Goal: Contribute content: Contribute content

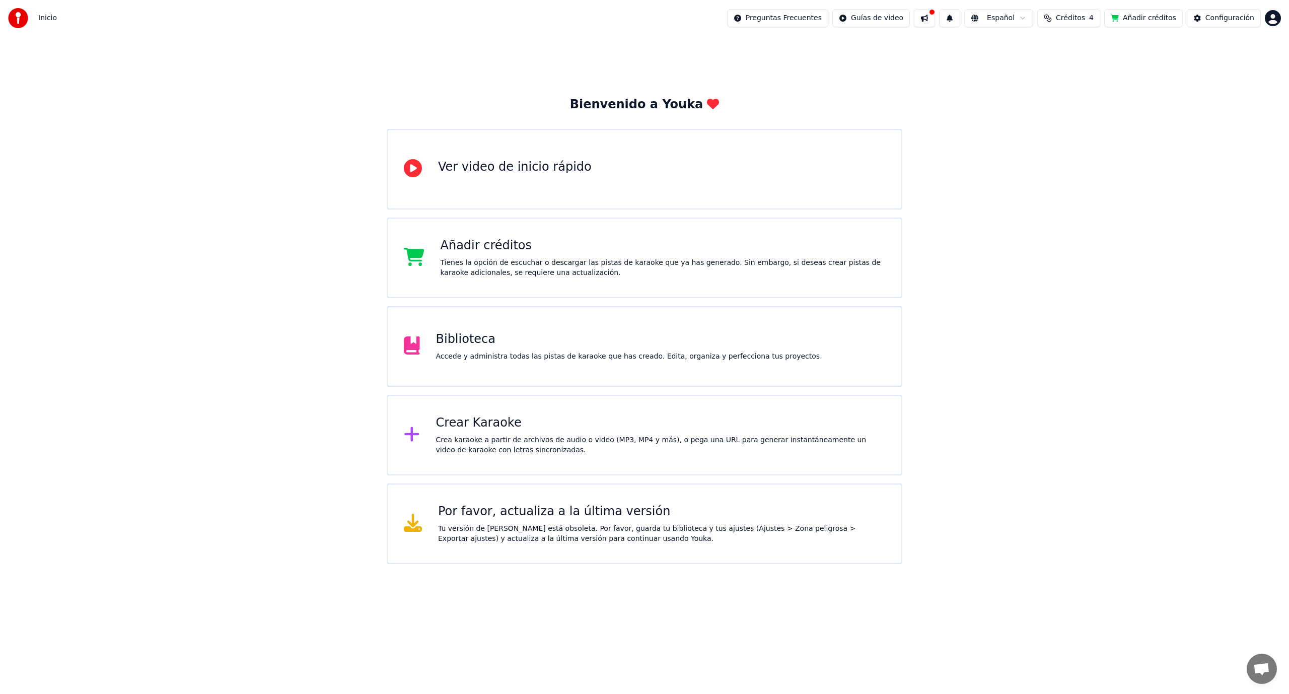
click at [1271, 15] on html "Inicio Preguntas Frecuentes Guías de video Español Créditos 4 Añadir créditos C…" at bounding box center [644, 282] width 1289 height 564
click at [1077, 16] on html "Inicio Preguntas Frecuentes Guías de video Español Créditos 4 Añadir créditos C…" at bounding box center [644, 282] width 1289 height 564
click at [1077, 17] on span "Créditos" at bounding box center [1070, 18] width 29 height 10
click at [916, 90] on div "Bienvenido a Youka Ver video de inicio rápido Añadir créditos Tienes la opción …" at bounding box center [644, 300] width 1289 height 528
click at [459, 425] on div "Crear Karaoke" at bounding box center [661, 423] width 450 height 16
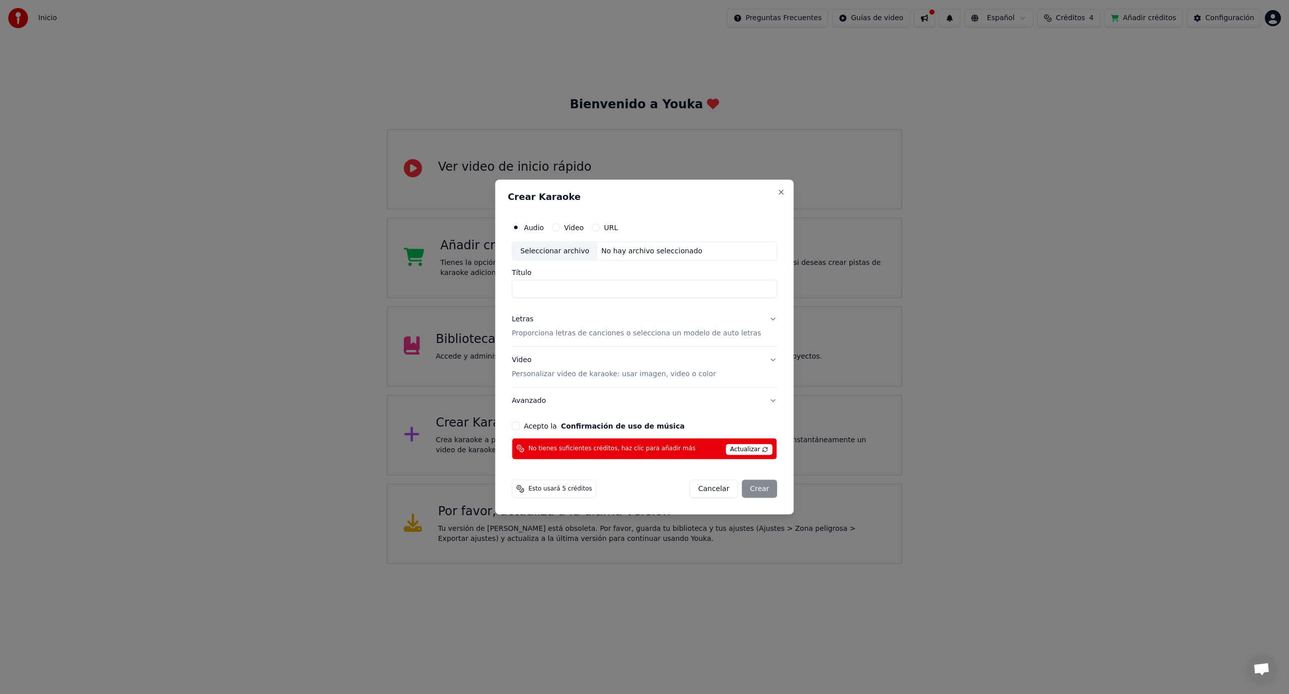
click at [572, 246] on div "Seleccionar archivo" at bounding box center [554, 251] width 85 height 18
type input "**********"
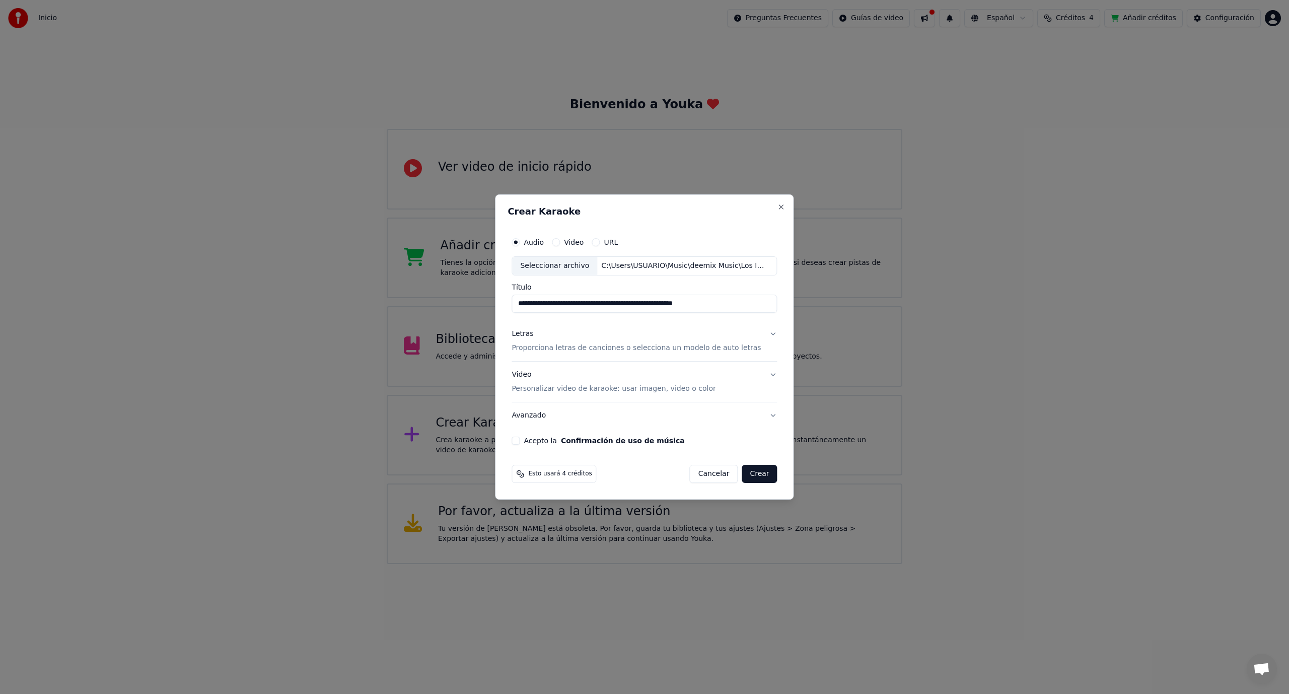
click at [603, 305] on input "**********" at bounding box center [644, 304] width 265 height 18
drag, startPoint x: 579, startPoint y: 303, endPoint x: 753, endPoint y: 291, distance: 173.7
click at [753, 291] on div "**********" at bounding box center [644, 298] width 265 height 29
click at [521, 332] on div "Letras" at bounding box center [523, 334] width 22 height 10
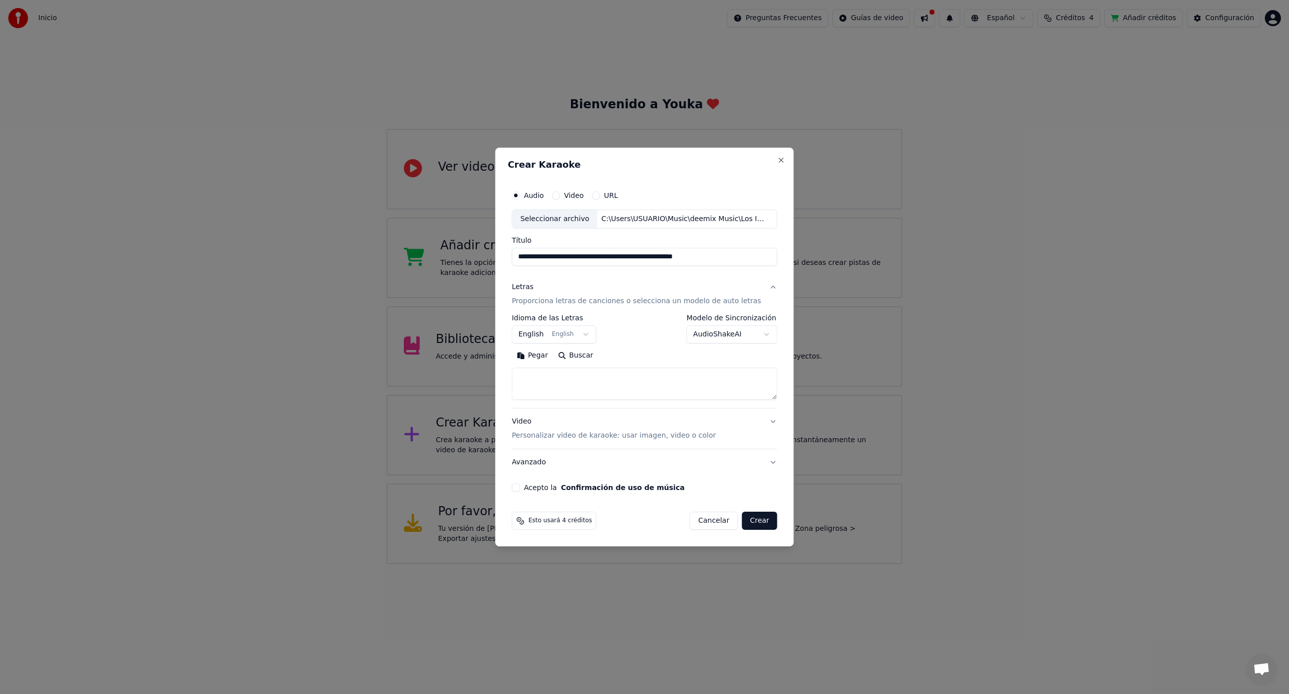
click at [533, 362] on button "Pegar" at bounding box center [532, 356] width 41 height 16
type textarea "**********"
click at [523, 493] on div "**********" at bounding box center [645, 338] width 274 height 314
click at [523, 492] on div "**********" at bounding box center [645, 338] width 274 height 314
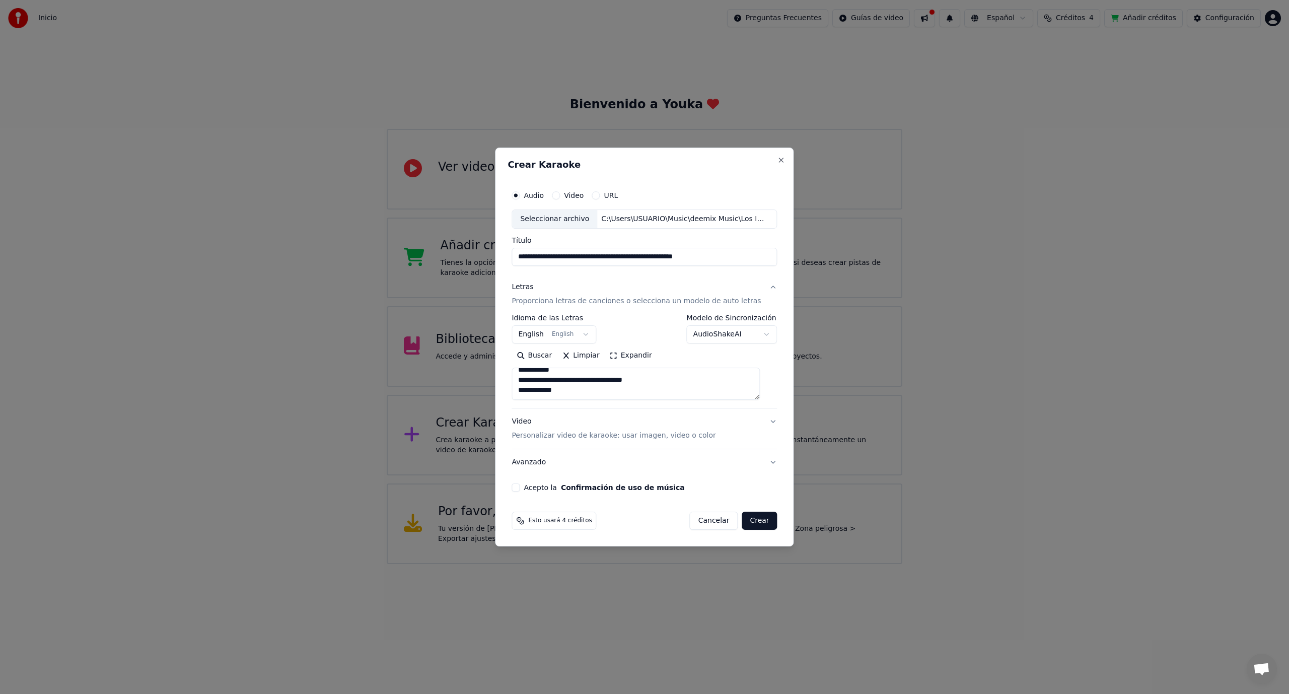
click at [520, 489] on button "Acepto la Confirmación de uso de música" at bounding box center [516, 488] width 8 height 8
click at [754, 519] on button "Crear" at bounding box center [759, 521] width 35 height 18
select select "**"
type textarea "**********"
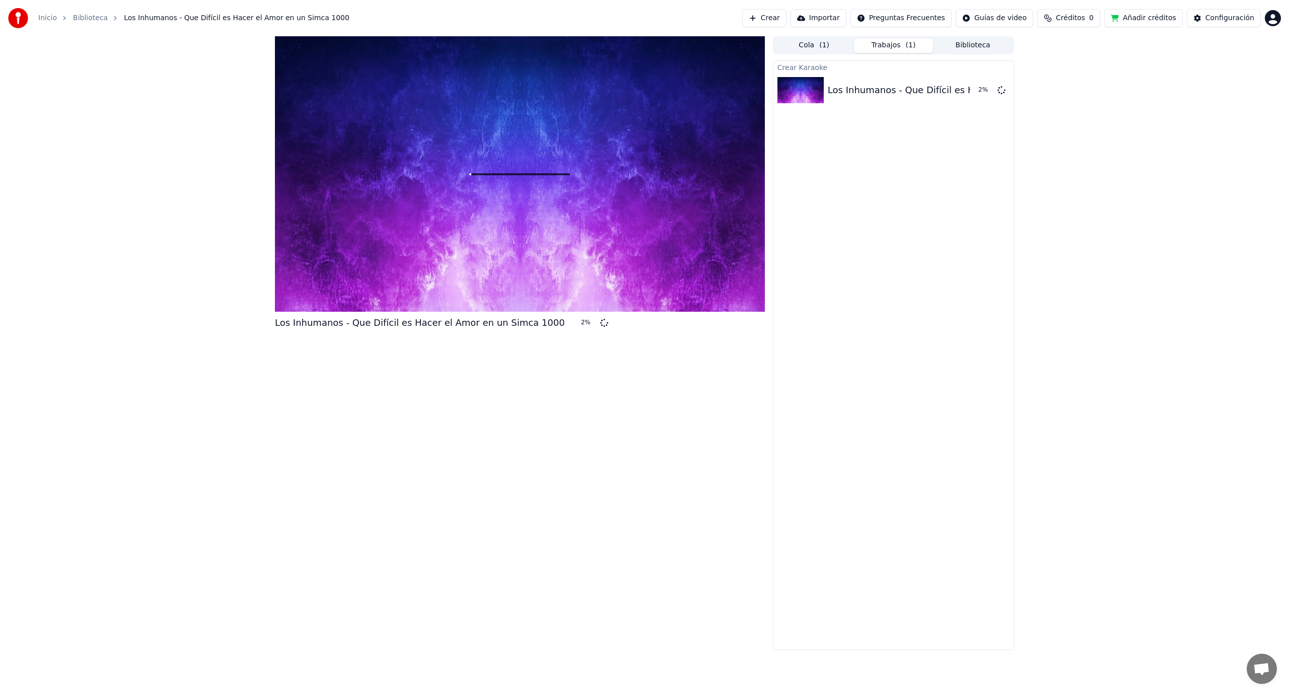
click at [1275, 14] on html "Inicio Biblioteca Los Inhumanos - Que Difícil es Hacer el Amor en un Simca 1000…" at bounding box center [644, 347] width 1289 height 694
click at [976, 46] on button "Biblioteca" at bounding box center [973, 45] width 80 height 15
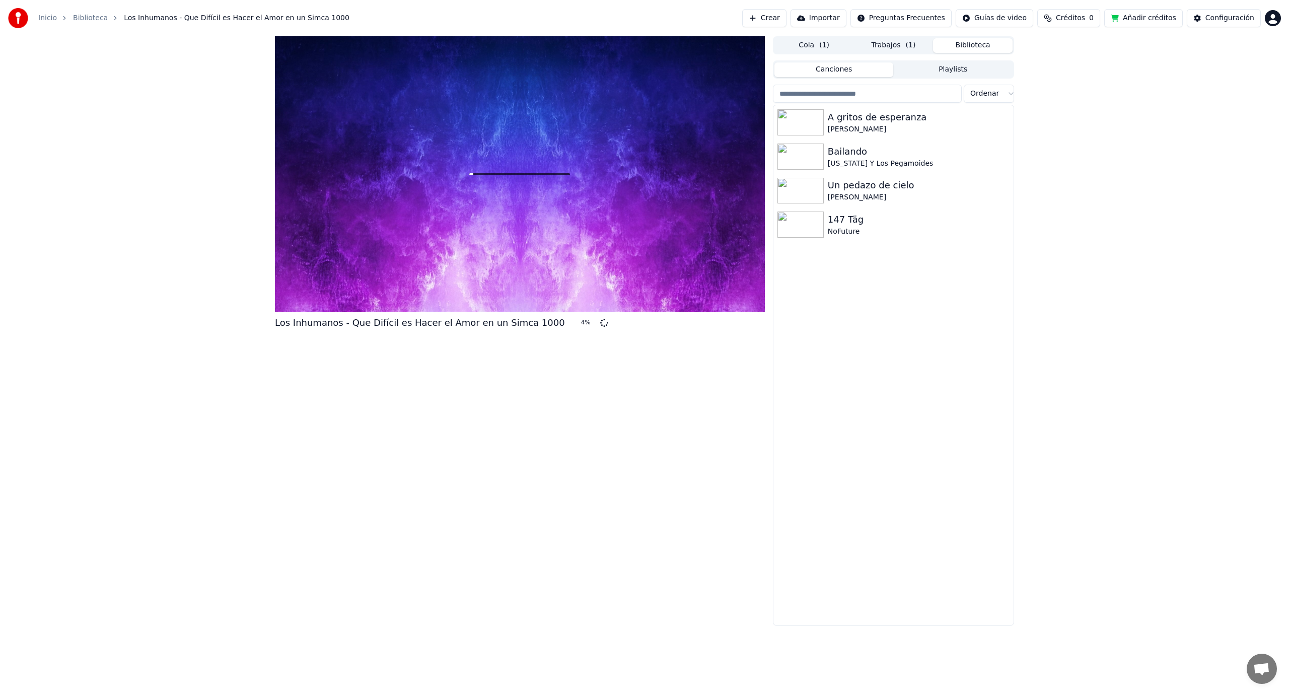
click at [895, 45] on button "Trabajos ( 1 )" at bounding box center [894, 45] width 80 height 15
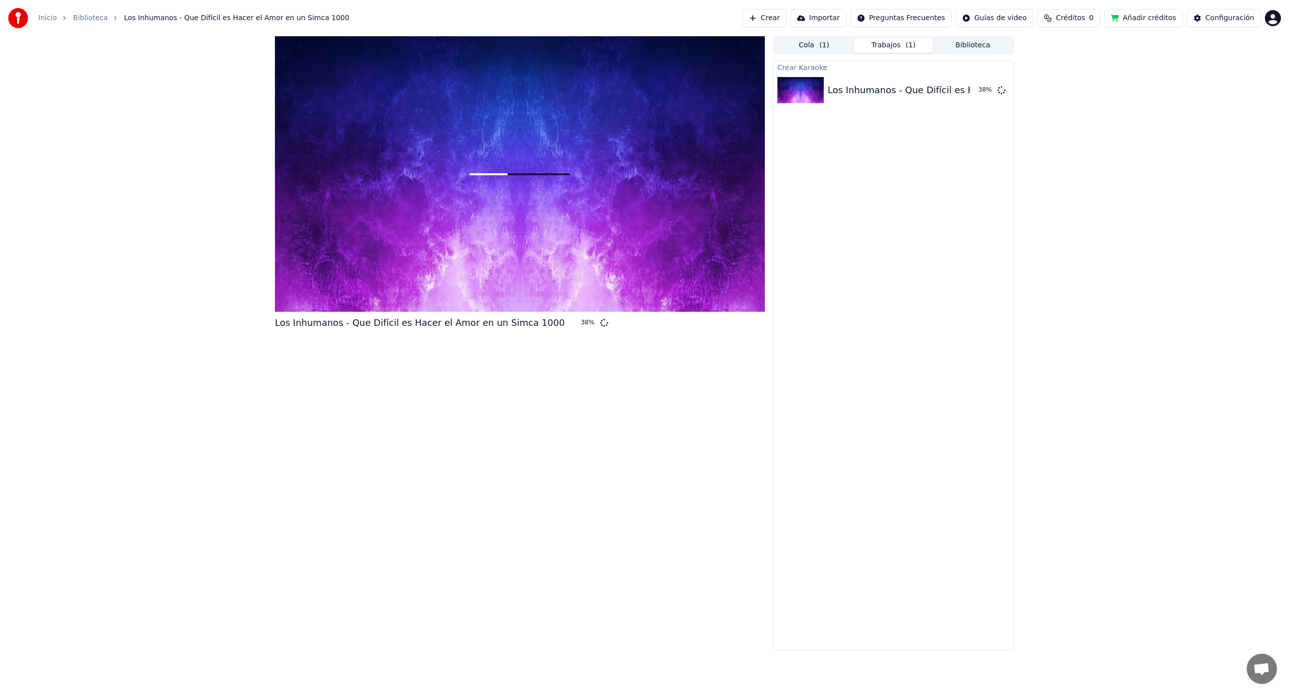
click at [764, 17] on button "Crear" at bounding box center [764, 18] width 44 height 18
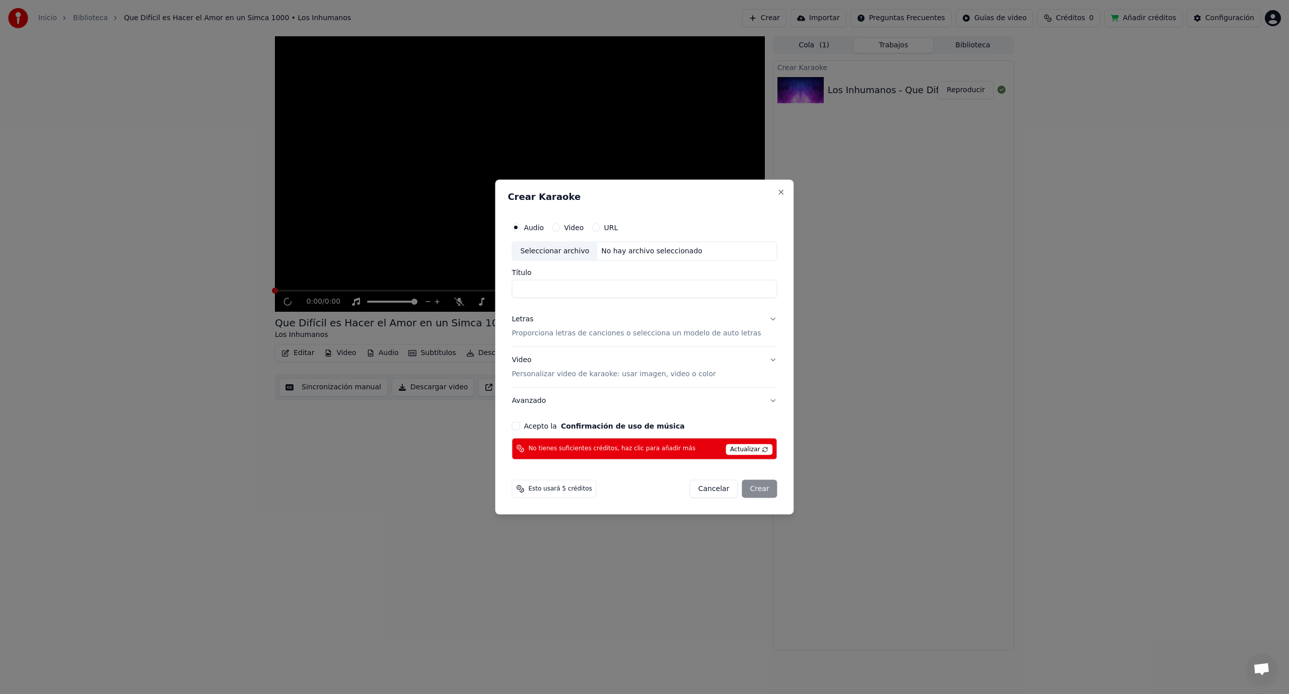
click at [549, 252] on div "Seleccionar archivo" at bounding box center [554, 251] width 85 height 18
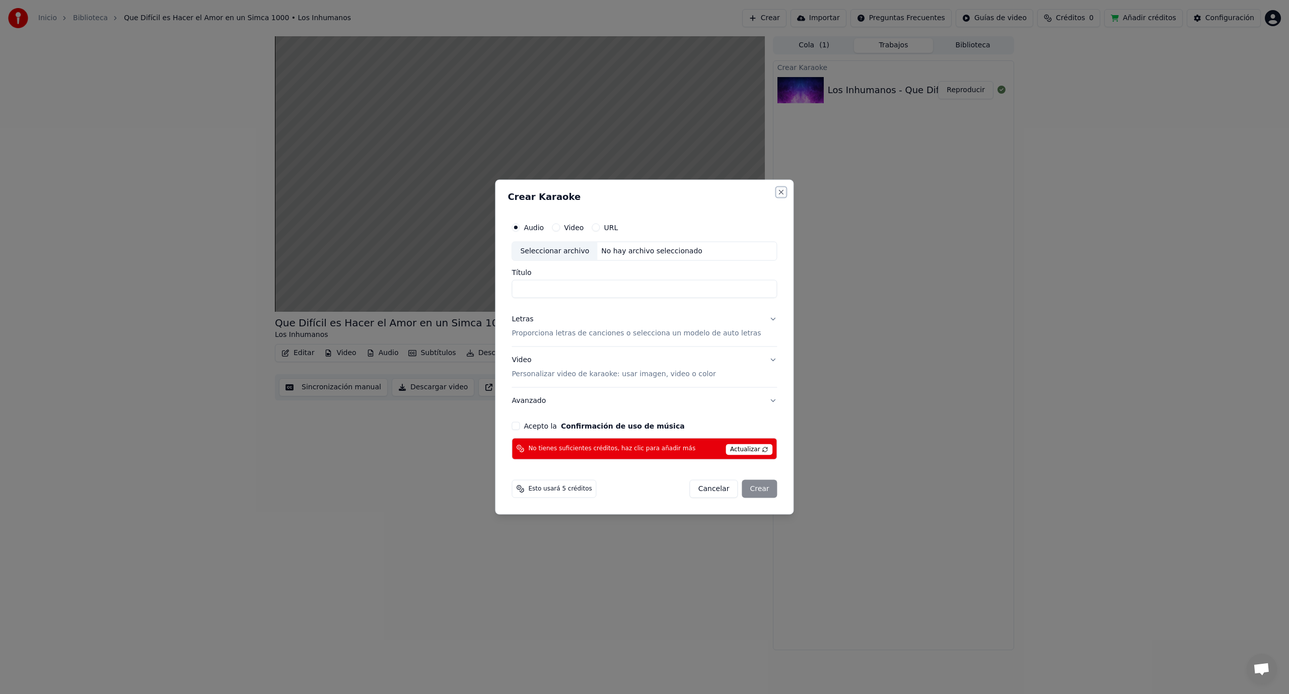
click at [778, 188] on button "Close" at bounding box center [782, 192] width 8 height 8
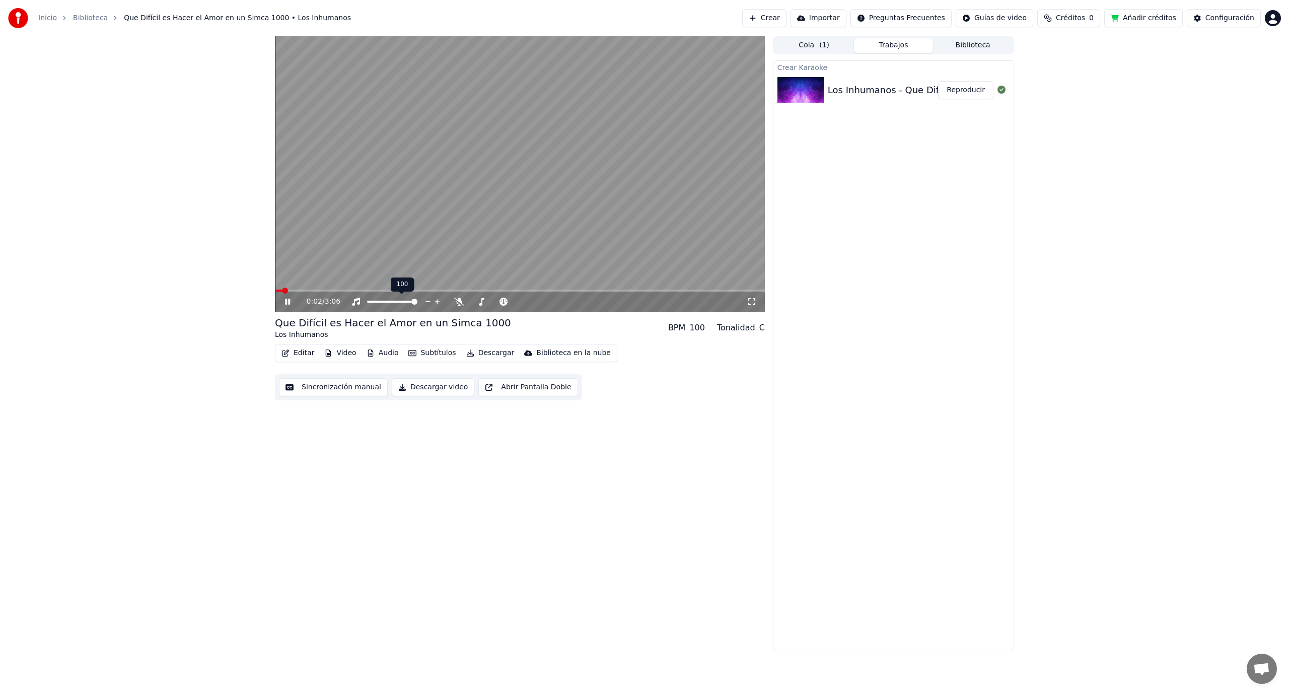
click at [376, 300] on div at bounding box center [401, 302] width 81 height 10
click at [382, 300] on div at bounding box center [401, 302] width 81 height 10
click at [384, 299] on span at bounding box center [387, 302] width 6 height 6
click at [496, 300] on div at bounding box center [527, 302] width 81 height 10
click at [503, 301] on span at bounding box center [499, 302] width 13 height 2
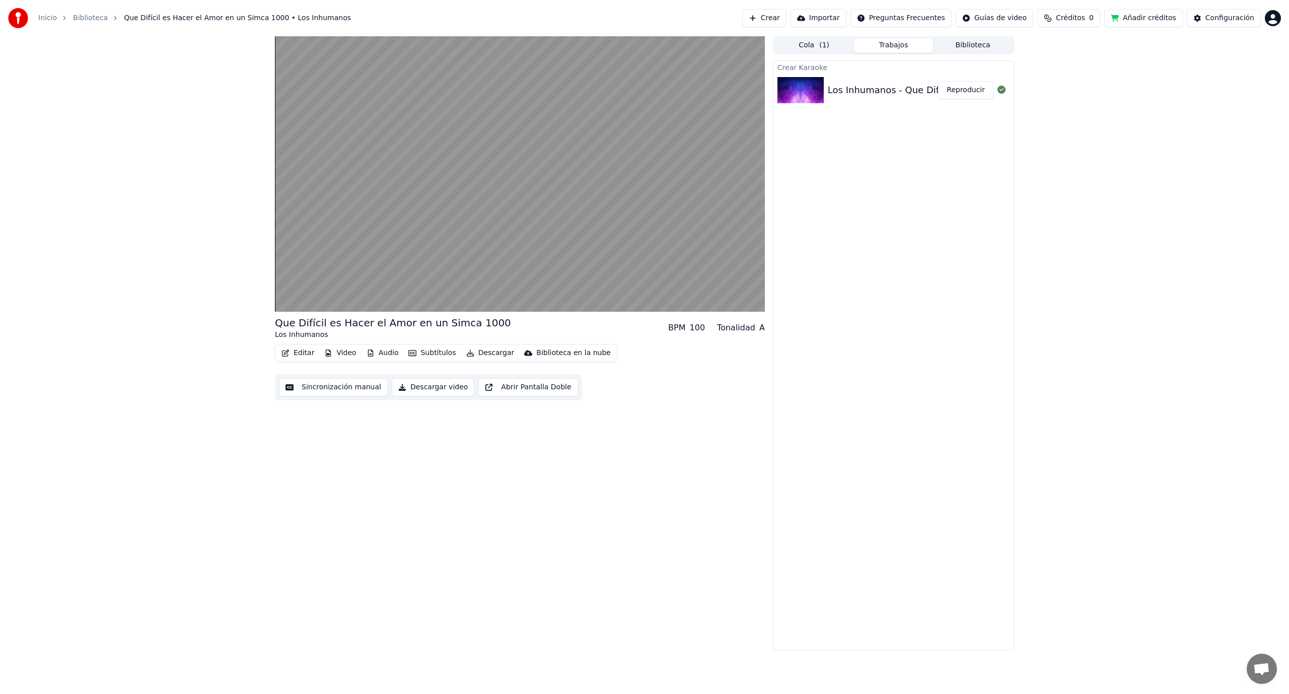
click at [745, 620] on div "Que Difícil es Hacer el Amor en un Simca 1000 Los Inhumanos BPM 100 Tonalidad A…" at bounding box center [520, 343] width 490 height 614
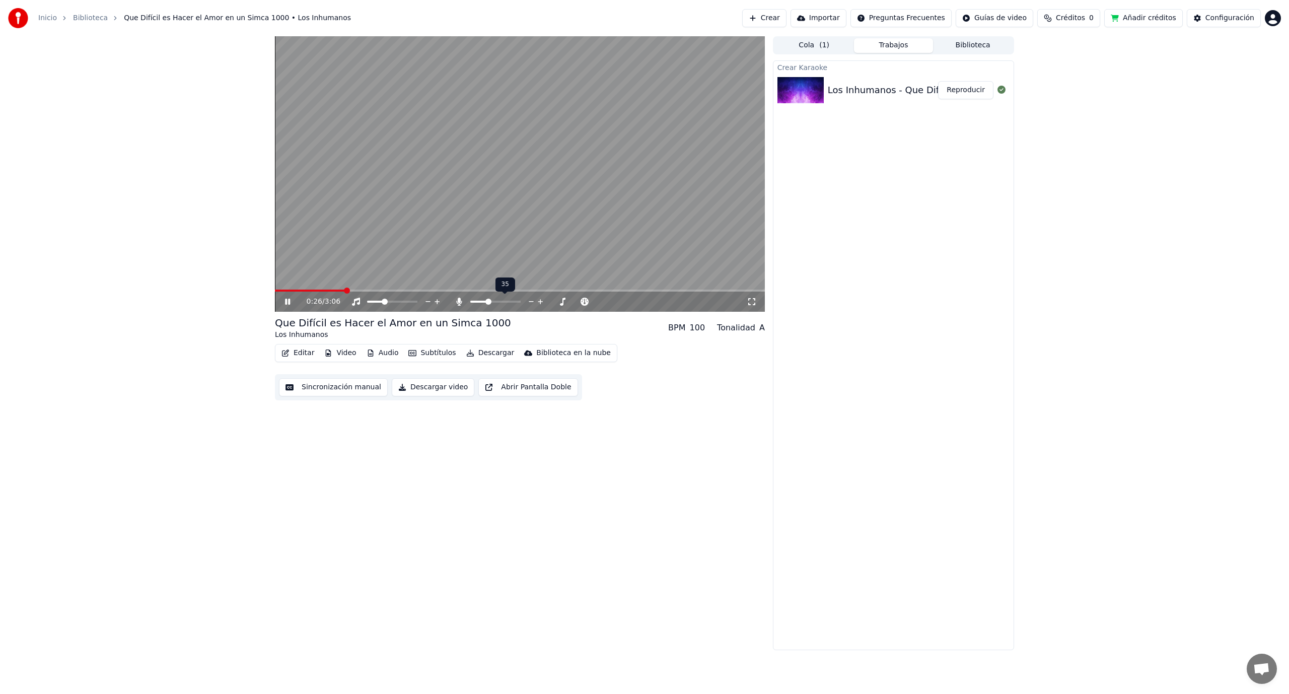
click at [488, 303] on span at bounding box center [489, 302] width 6 height 6
click at [440, 298] on icon at bounding box center [438, 302] width 10 height 10
click at [437, 299] on icon at bounding box center [438, 302] width 10 height 10
click at [427, 297] on icon at bounding box center [429, 302] width 10 height 10
click at [430, 298] on icon at bounding box center [429, 302] width 10 height 10
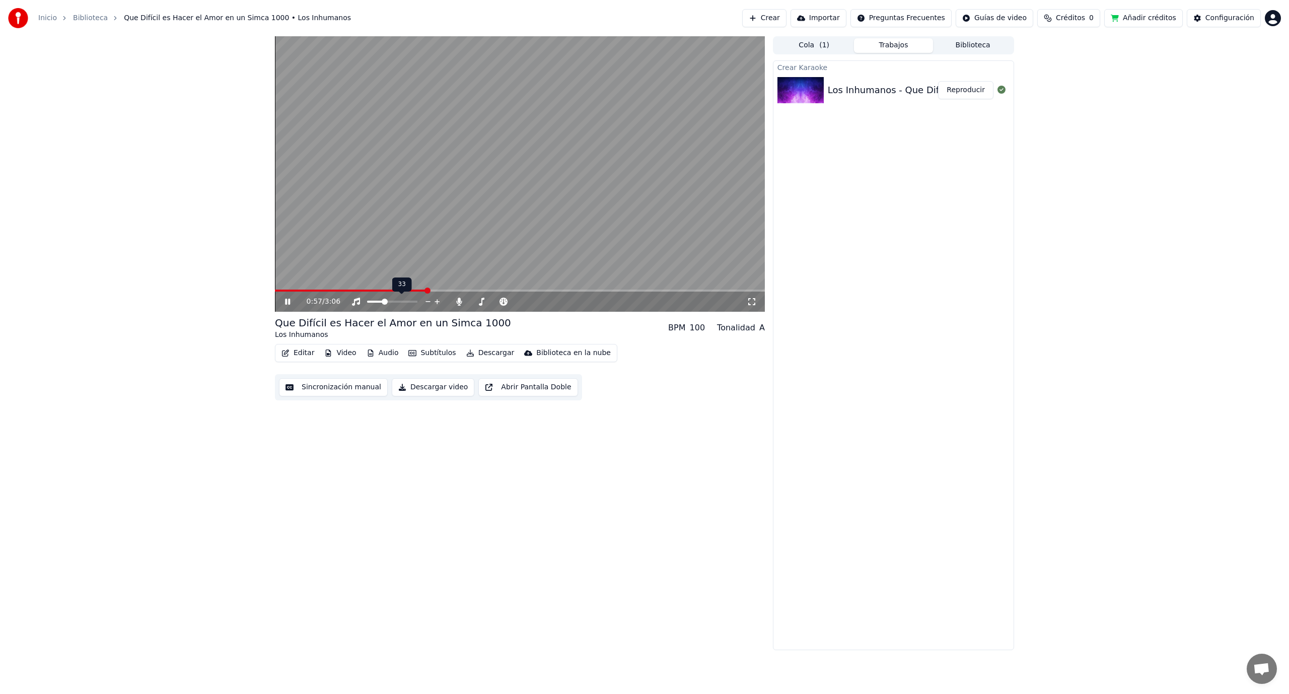
click at [436, 298] on icon at bounding box center [438, 302] width 10 height 10
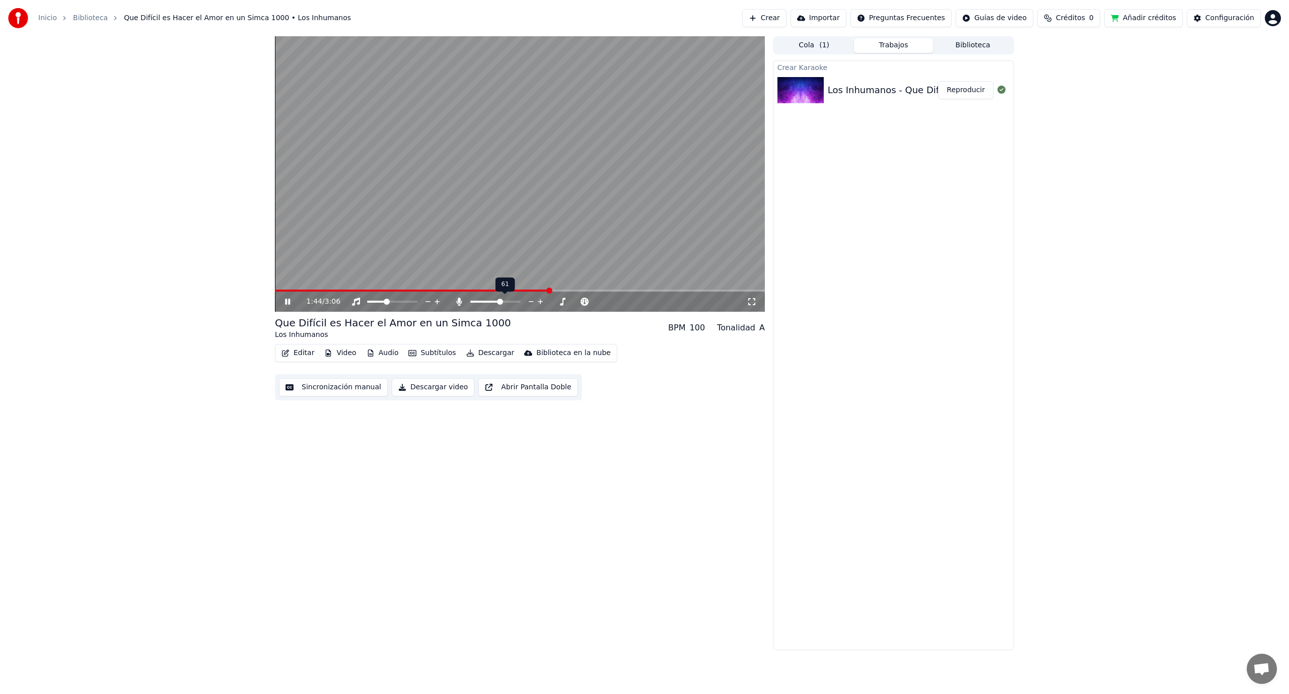
click at [501, 302] on span at bounding box center [500, 302] width 6 height 6
click at [288, 302] on icon at bounding box center [287, 302] width 5 height 6
click at [289, 303] on icon at bounding box center [288, 301] width 6 height 7
click at [560, 289] on video at bounding box center [520, 174] width 490 height 276
click at [548, 290] on span at bounding box center [422, 291] width 295 height 2
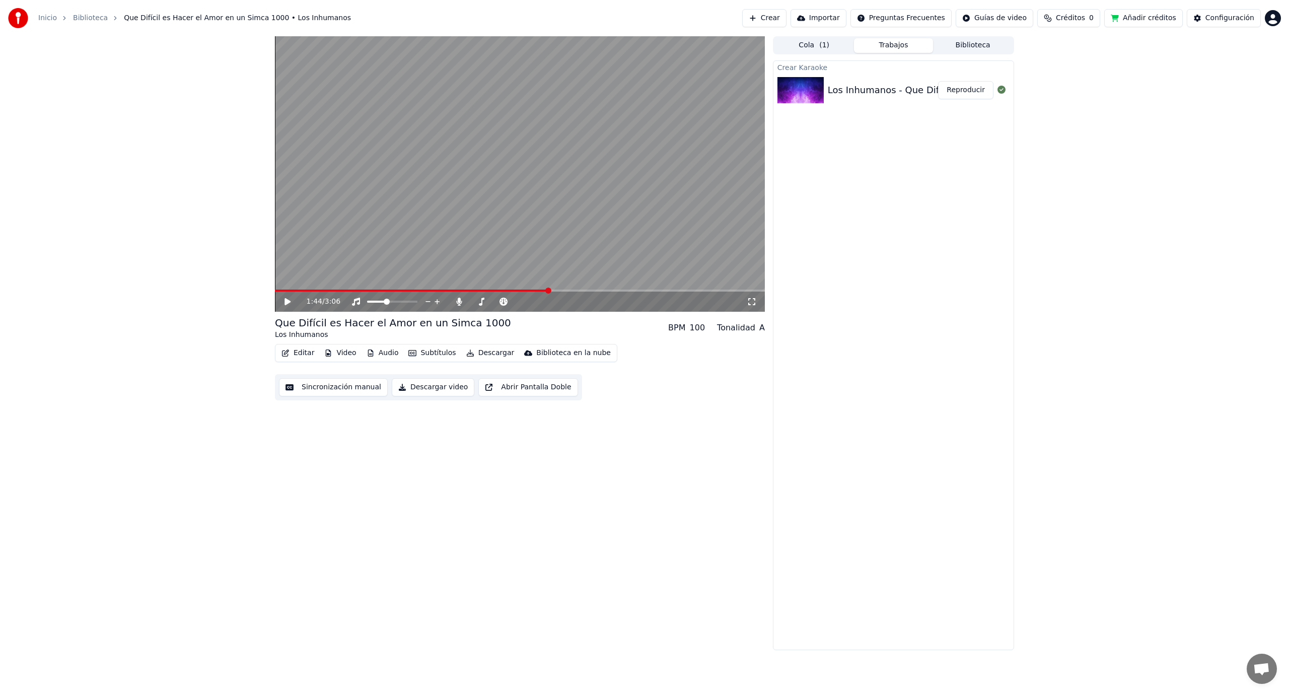
click at [288, 299] on icon at bounding box center [295, 302] width 24 height 8
click at [516, 287] on video at bounding box center [520, 174] width 490 height 276
click at [516, 289] on video at bounding box center [520, 174] width 490 height 276
click at [515, 292] on span at bounding box center [395, 291] width 240 height 2
click at [500, 289] on video at bounding box center [520, 174] width 490 height 276
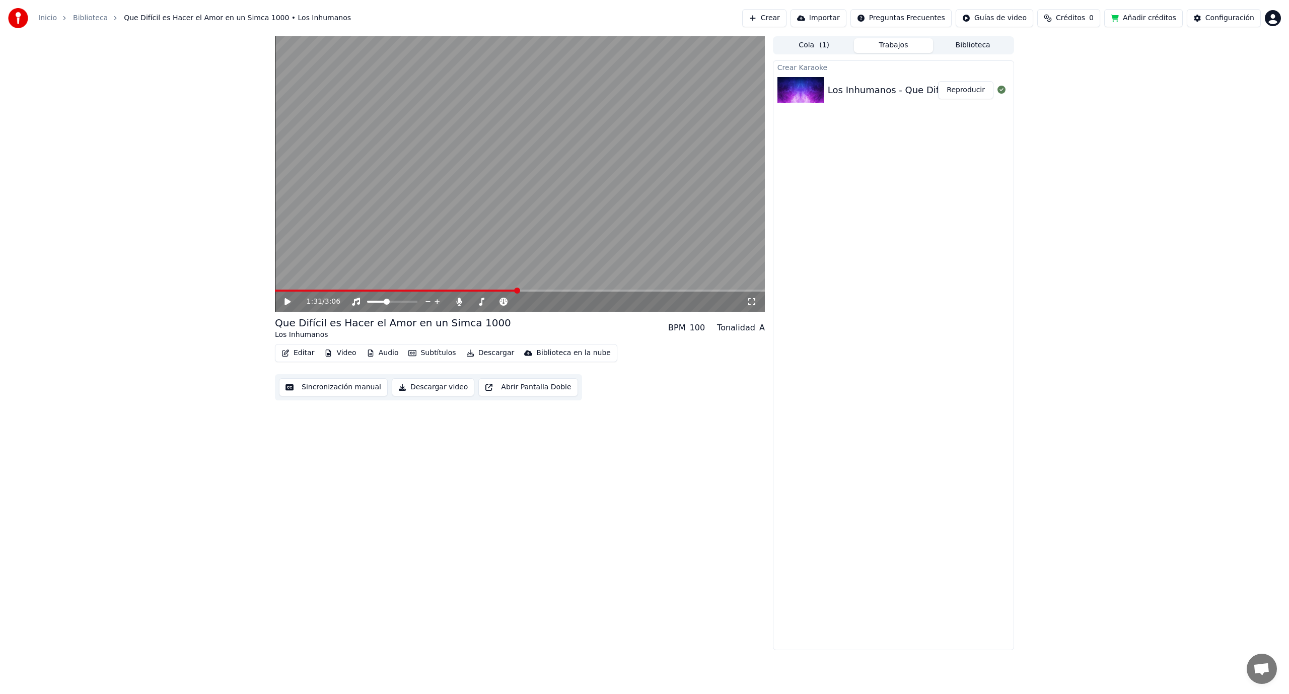
click at [502, 292] on div "1:31 / 3:06" at bounding box center [520, 302] width 490 height 20
click at [485, 249] on video at bounding box center [520, 174] width 490 height 276
click at [627, 287] on video at bounding box center [520, 174] width 490 height 276
click at [629, 287] on video at bounding box center [520, 174] width 490 height 276
click at [634, 290] on div "2:07 / 3:06" at bounding box center [520, 174] width 490 height 276
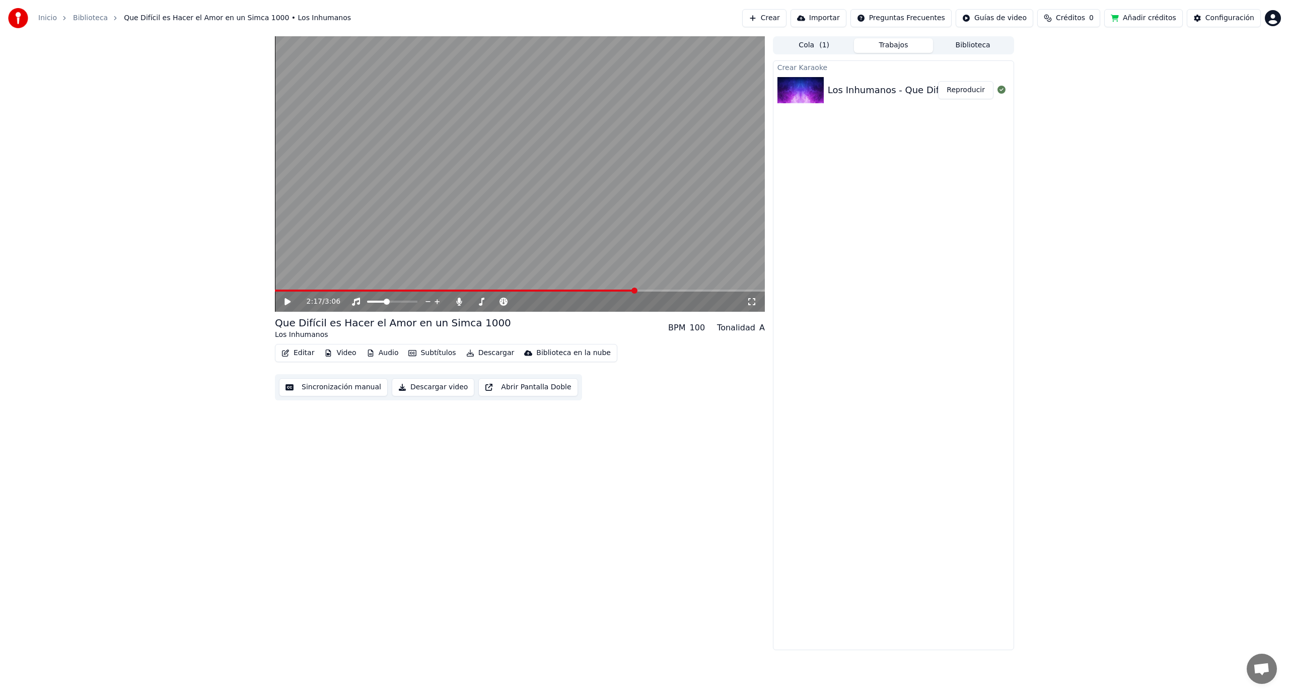
click at [637, 291] on span at bounding box center [520, 291] width 490 height 2
click at [665, 289] on video at bounding box center [520, 174] width 490 height 276
click at [665, 292] on span at bounding box center [520, 291] width 490 height 2
click at [689, 290] on span at bounding box center [520, 291] width 490 height 2
click at [489, 231] on video at bounding box center [520, 174] width 490 height 276
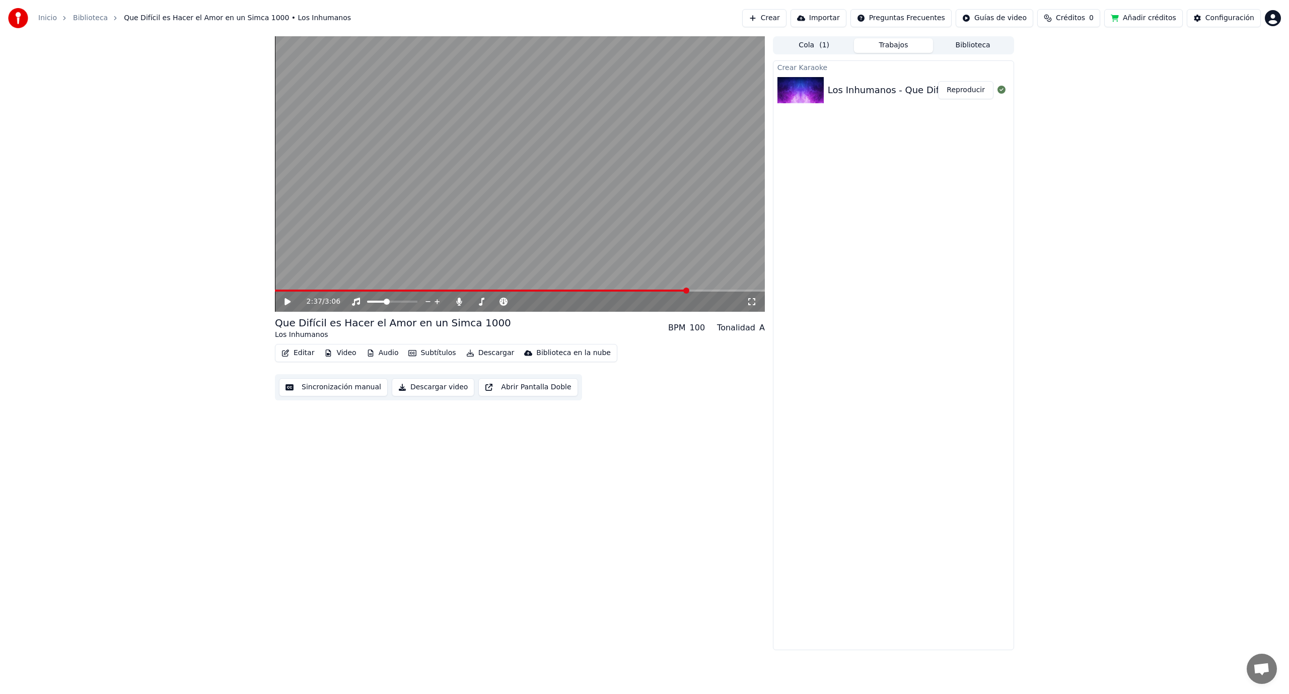
click at [778, 26] on button "Crear" at bounding box center [764, 18] width 44 height 18
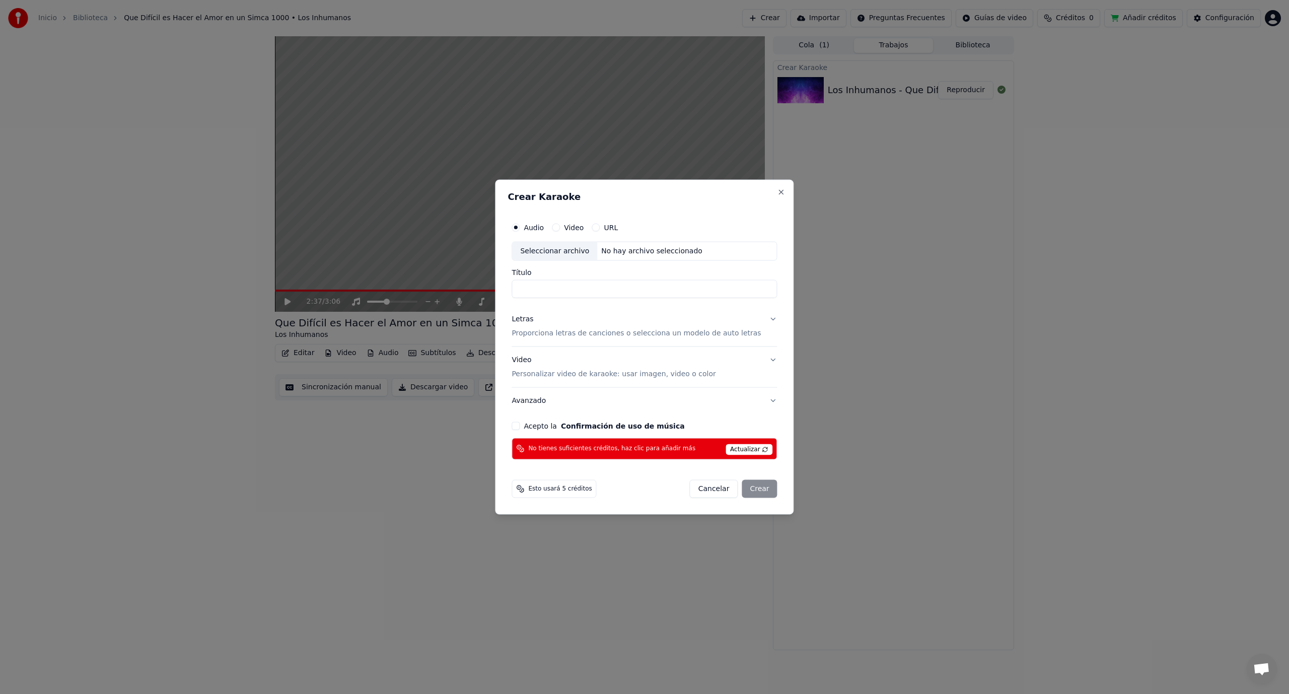
click at [574, 253] on div "Seleccionar archivo" at bounding box center [554, 251] width 85 height 18
type input "**********"
click at [570, 334] on p "Proporciona letras de canciones o selecciona un modelo de auto letras" at bounding box center [636, 333] width 249 height 10
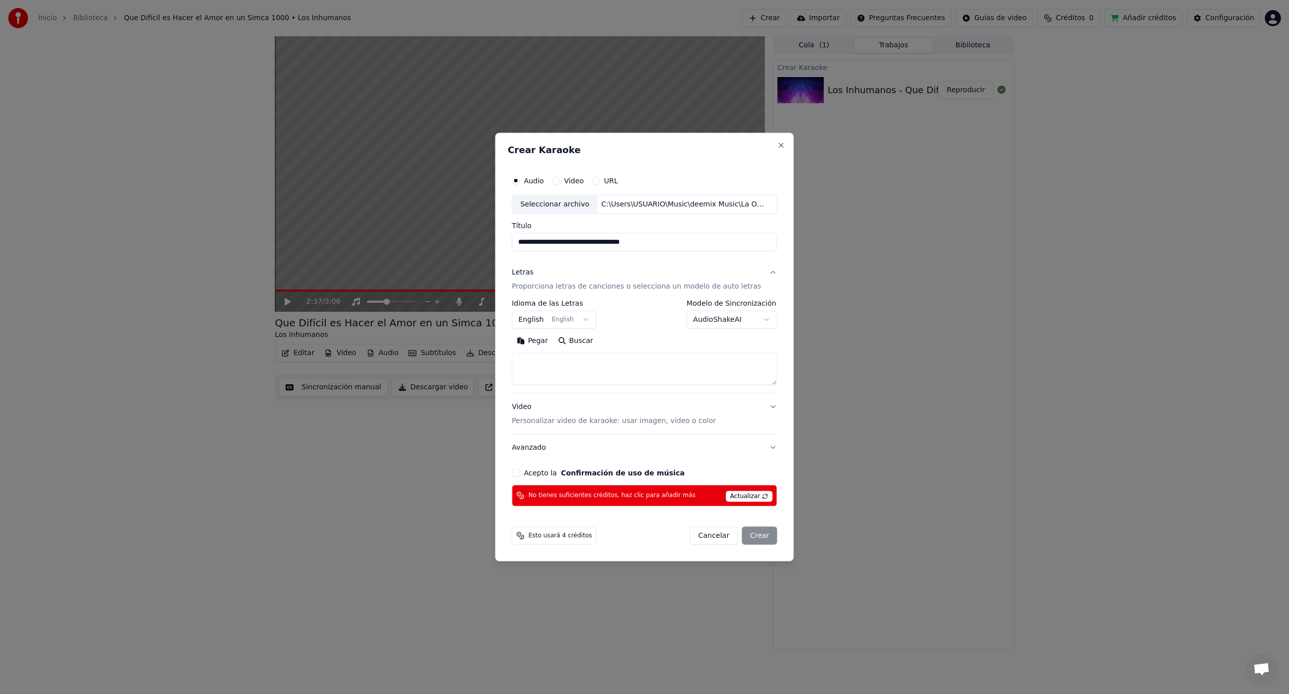
click at [639, 247] on input "**********" at bounding box center [644, 242] width 265 height 18
drag, startPoint x: 610, startPoint y: 243, endPoint x: 682, endPoint y: 246, distance: 72.1
click at [682, 246] on input "**********" at bounding box center [644, 242] width 265 height 18
select select
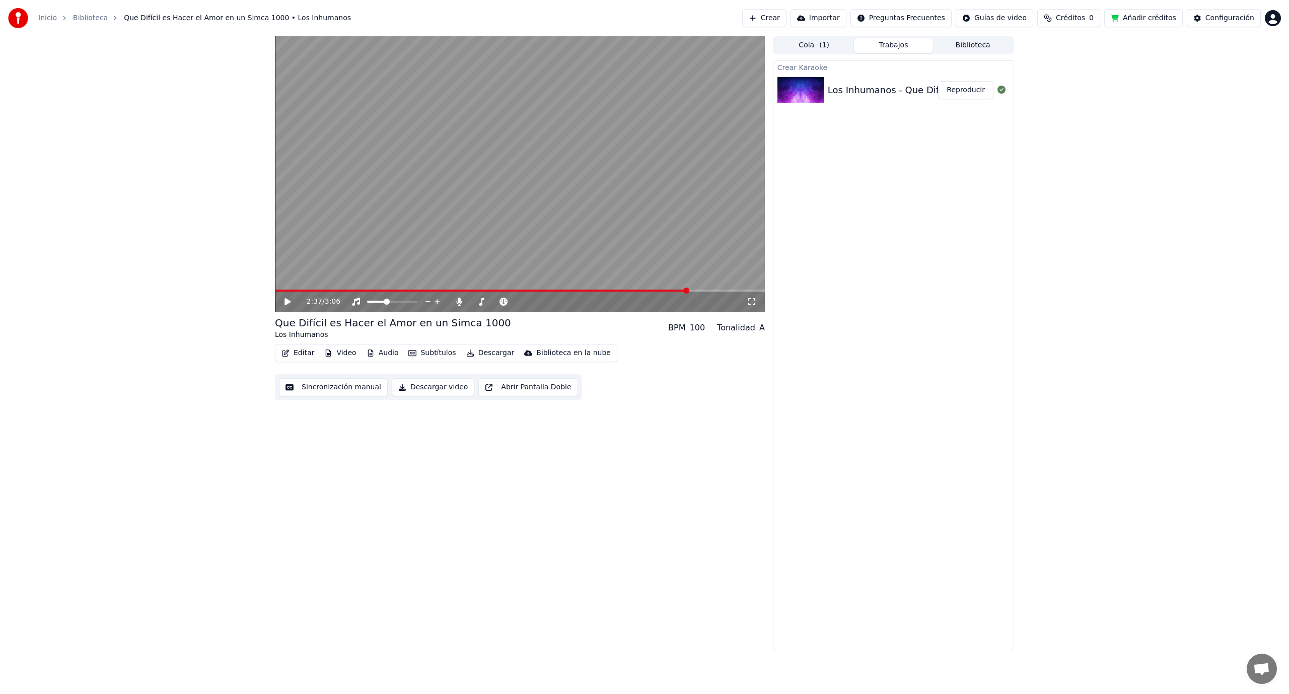
click at [755, 21] on button "Crear" at bounding box center [764, 18] width 44 height 18
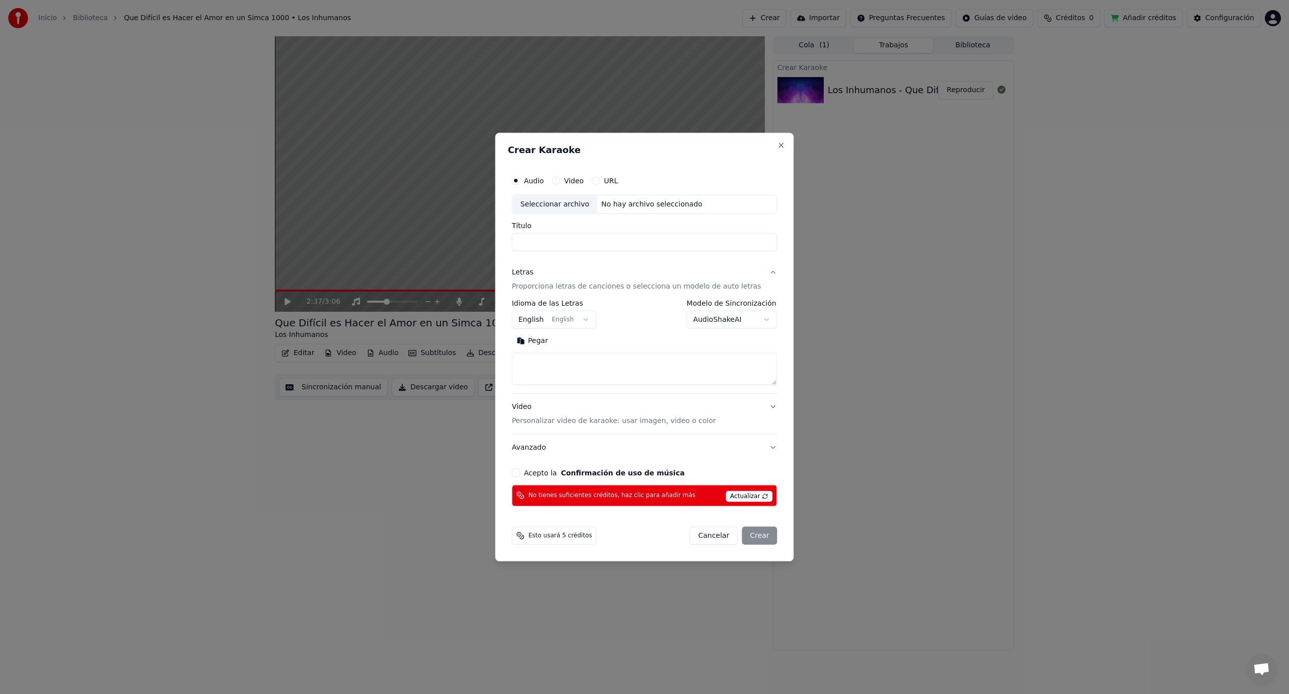
click at [554, 199] on div "Seleccionar archivo" at bounding box center [554, 204] width 85 height 18
type input "**********"
click at [534, 338] on button "Pegar" at bounding box center [532, 341] width 41 height 16
type textarea "**********"
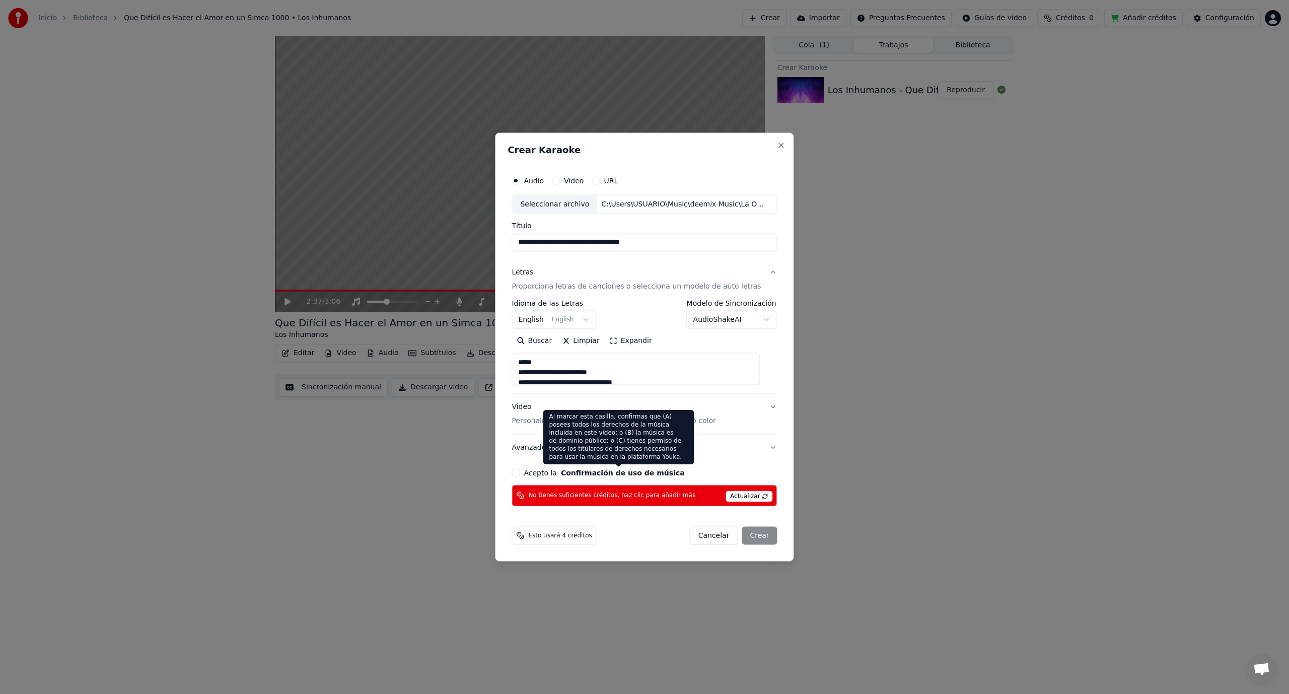
click at [614, 472] on button "Confirmación de uso de música" at bounding box center [623, 472] width 124 height 7
select select "**"
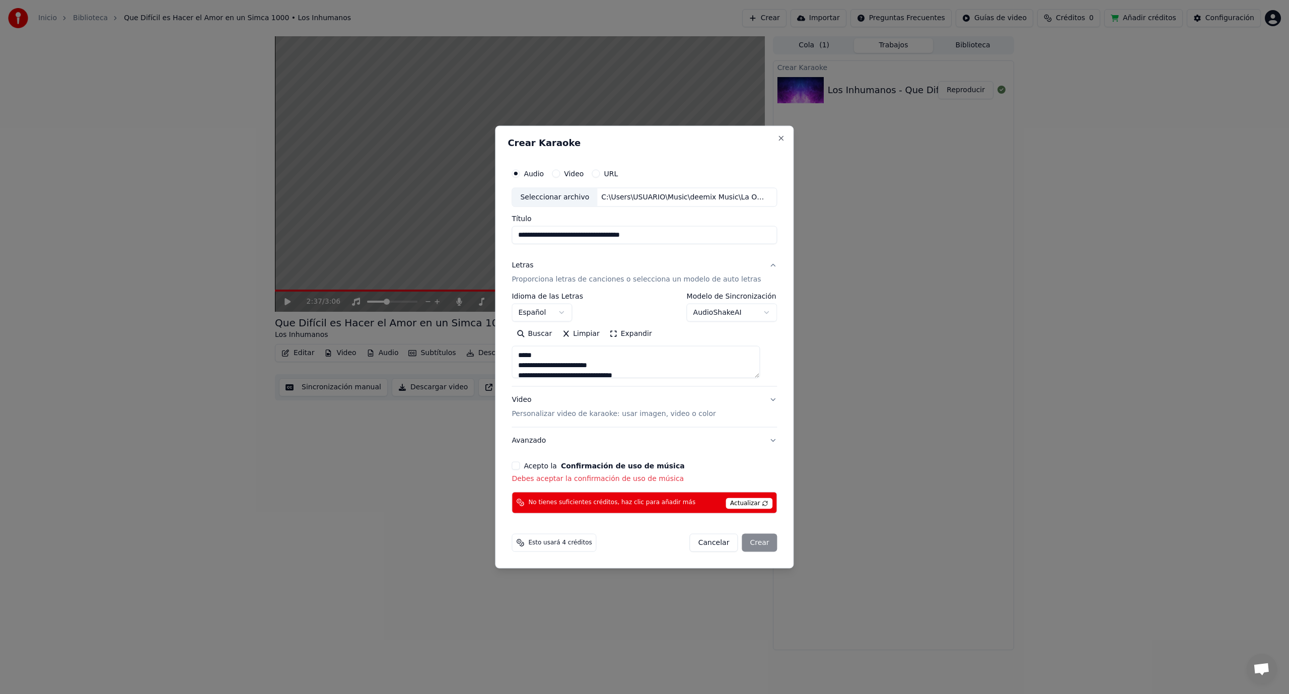
click at [520, 462] on button "Acepto la Confirmación de uso de música" at bounding box center [516, 465] width 8 height 8
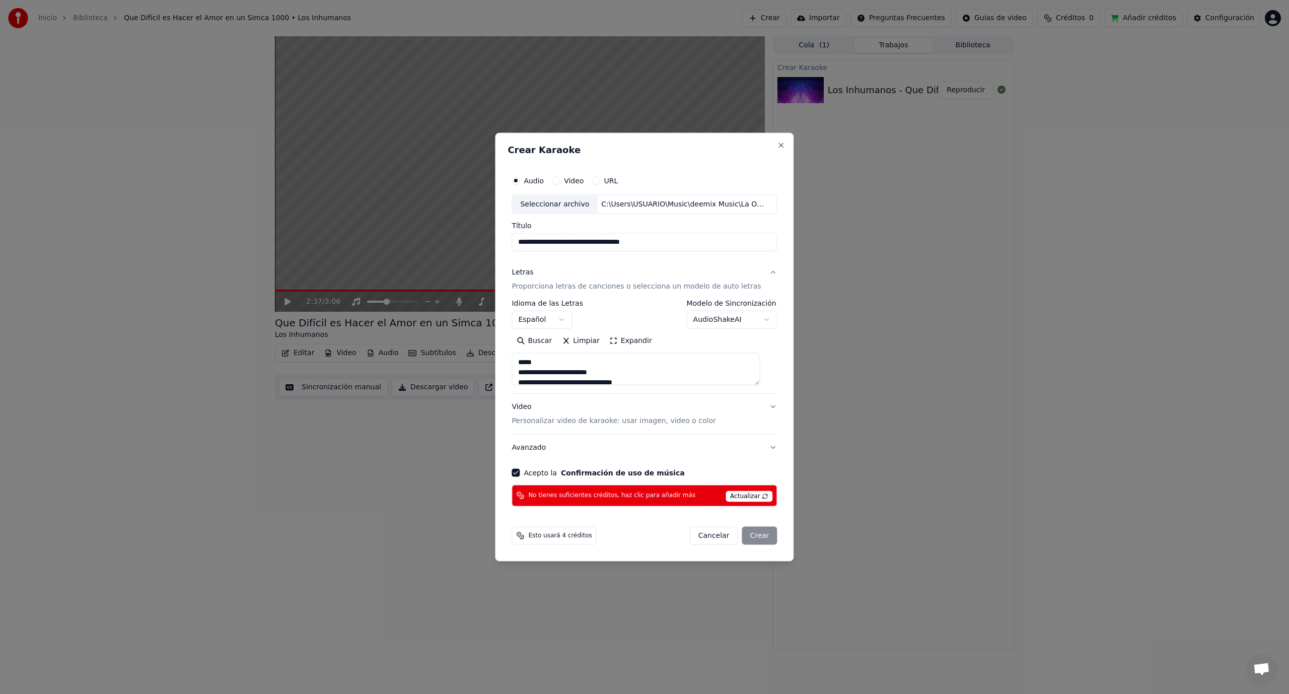
click at [751, 539] on div "Cancelar Crear" at bounding box center [734, 535] width 88 height 18
click at [749, 535] on div "Cancelar Crear" at bounding box center [734, 535] width 88 height 18
drag, startPoint x: 749, startPoint y: 535, endPoint x: 614, endPoint y: 529, distance: 135.1
click at [741, 535] on div "Cancelar Crear" at bounding box center [734, 535] width 88 height 18
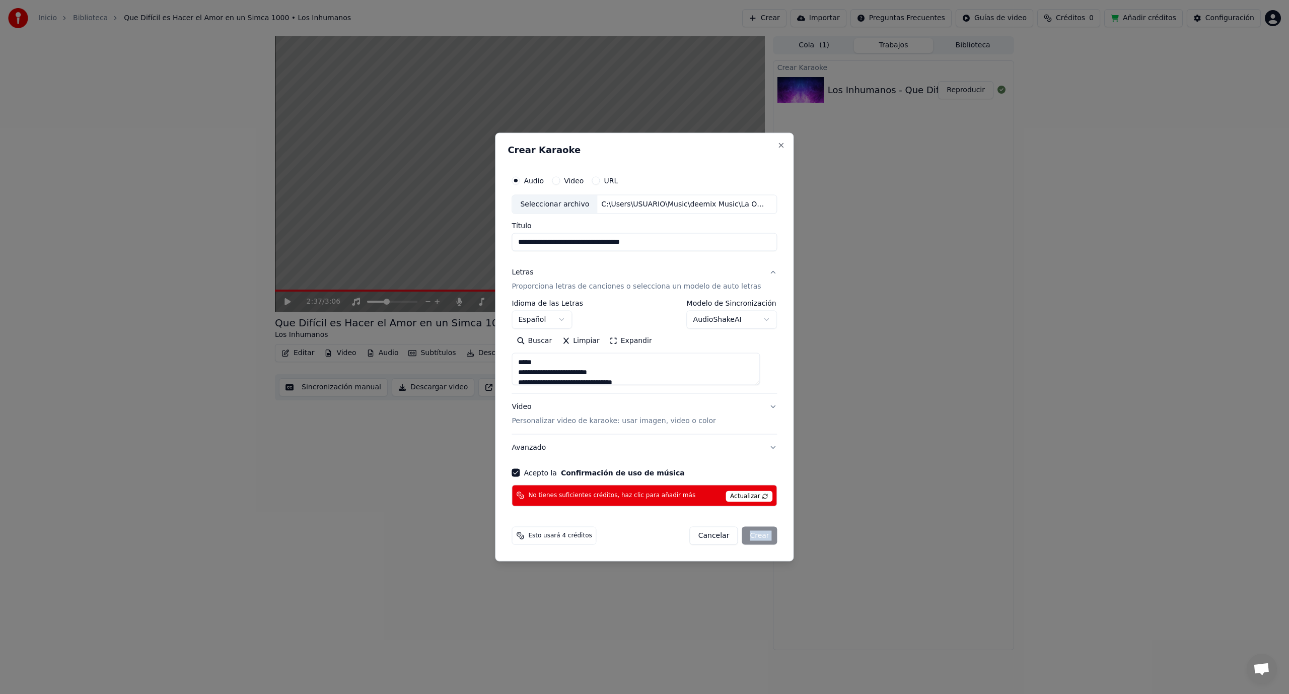
click at [758, 521] on form "**********" at bounding box center [645, 358] width 274 height 382
click at [778, 147] on button "Close" at bounding box center [782, 146] width 8 height 8
type textarea "**********"
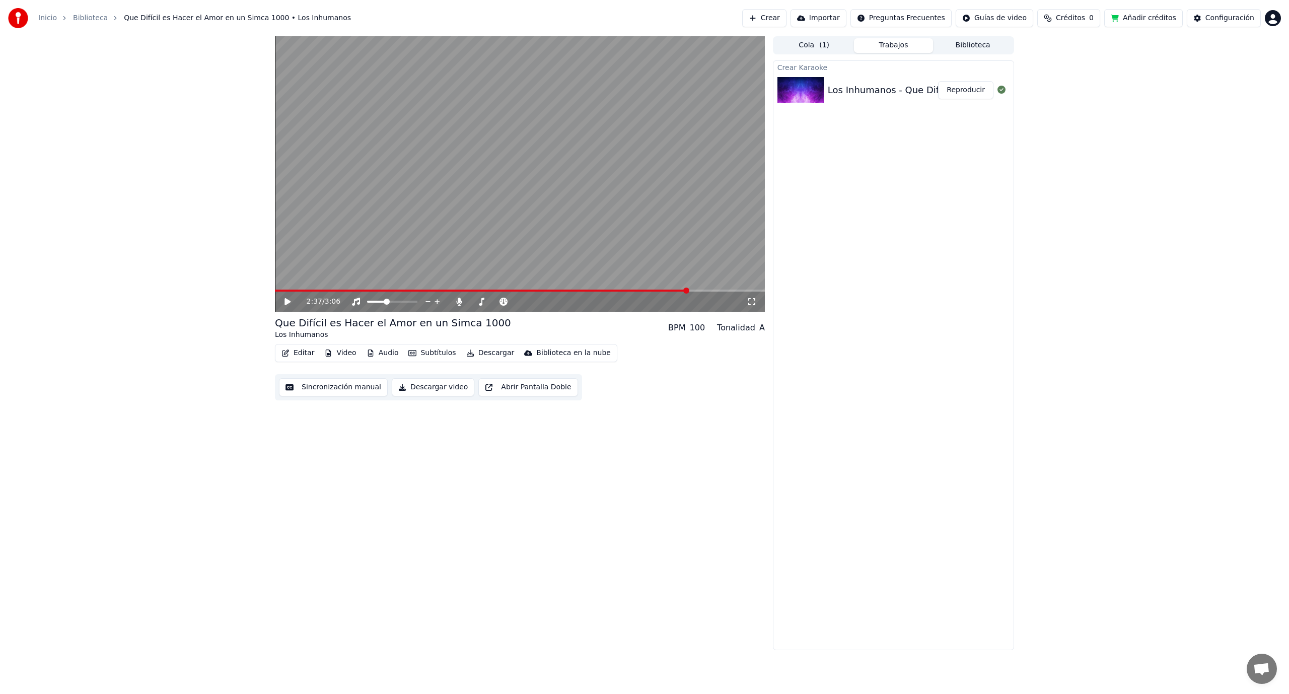
click at [1268, 22] on html "Inicio Biblioteca Que Difícil es Hacer el Amor en un Simca 1000 • Los Inhumanos…" at bounding box center [644, 347] width 1289 height 694
click at [1125, 12] on html "Inicio Biblioteca Que Difícil es Hacer el Amor en un Simca 1000 • Los Inhumanos…" at bounding box center [644, 347] width 1289 height 694
click at [1134, 19] on button "Añadir créditos" at bounding box center [1144, 18] width 79 height 18
